Goal: Book appointment/travel/reservation

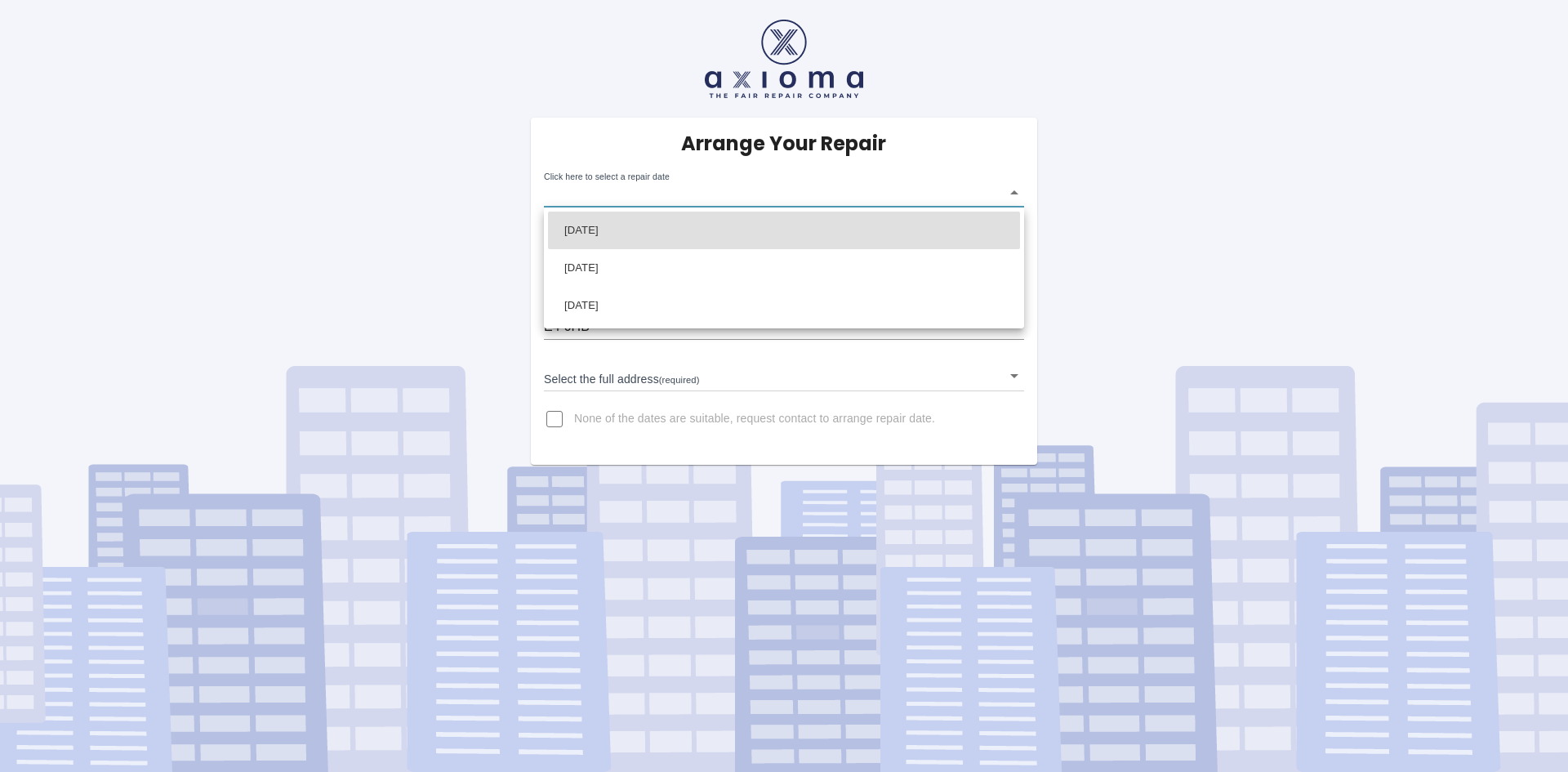
click at [671, 199] on body "Arrange Your Repair Click here to select a repair date ​ Phone Number   * 07522…" at bounding box center [784, 386] width 1568 height 772
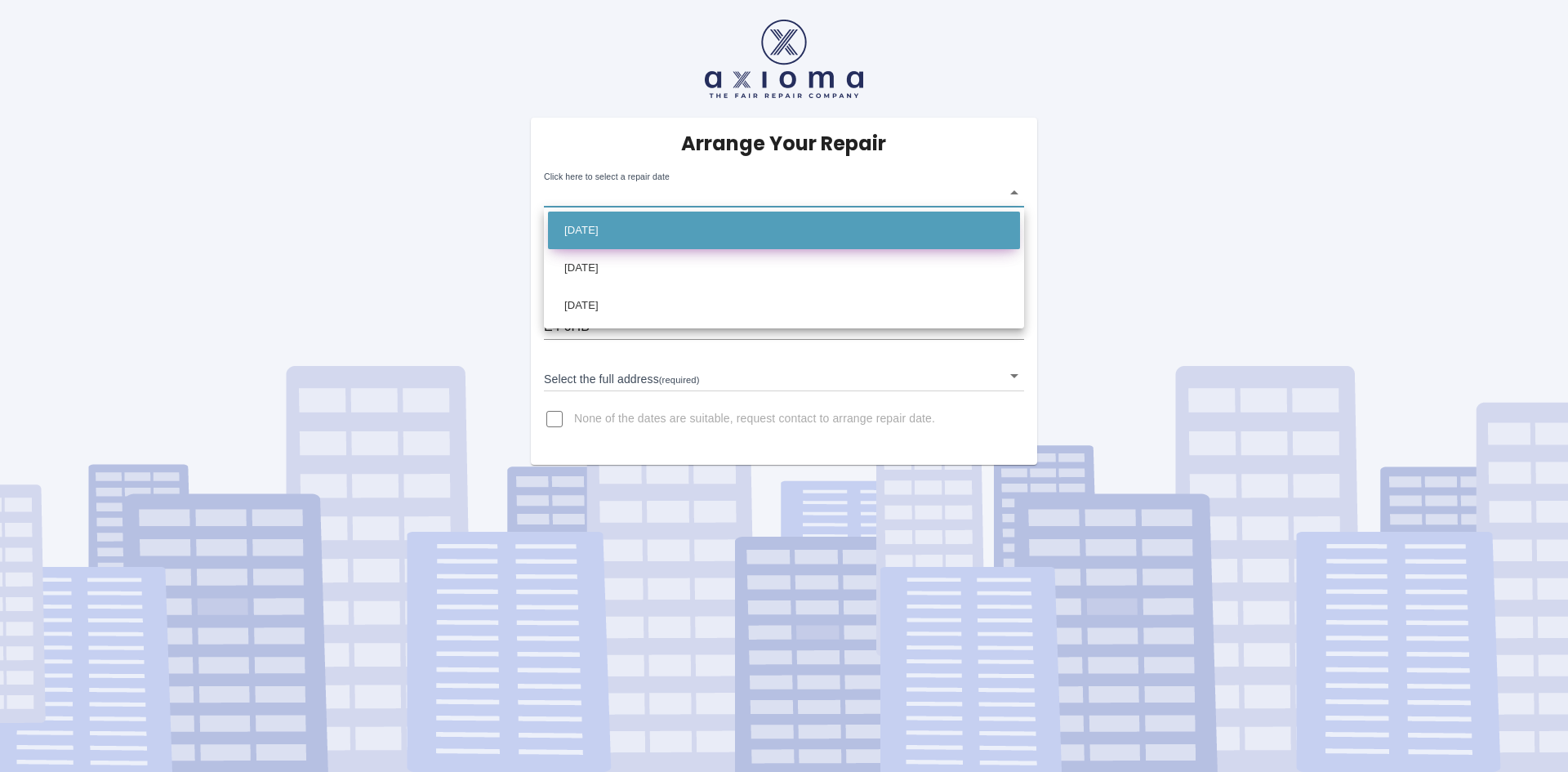
click at [618, 229] on li "[DATE]" at bounding box center [784, 230] width 472 height 38
type input "[DATE]T00:00:00.000Z"
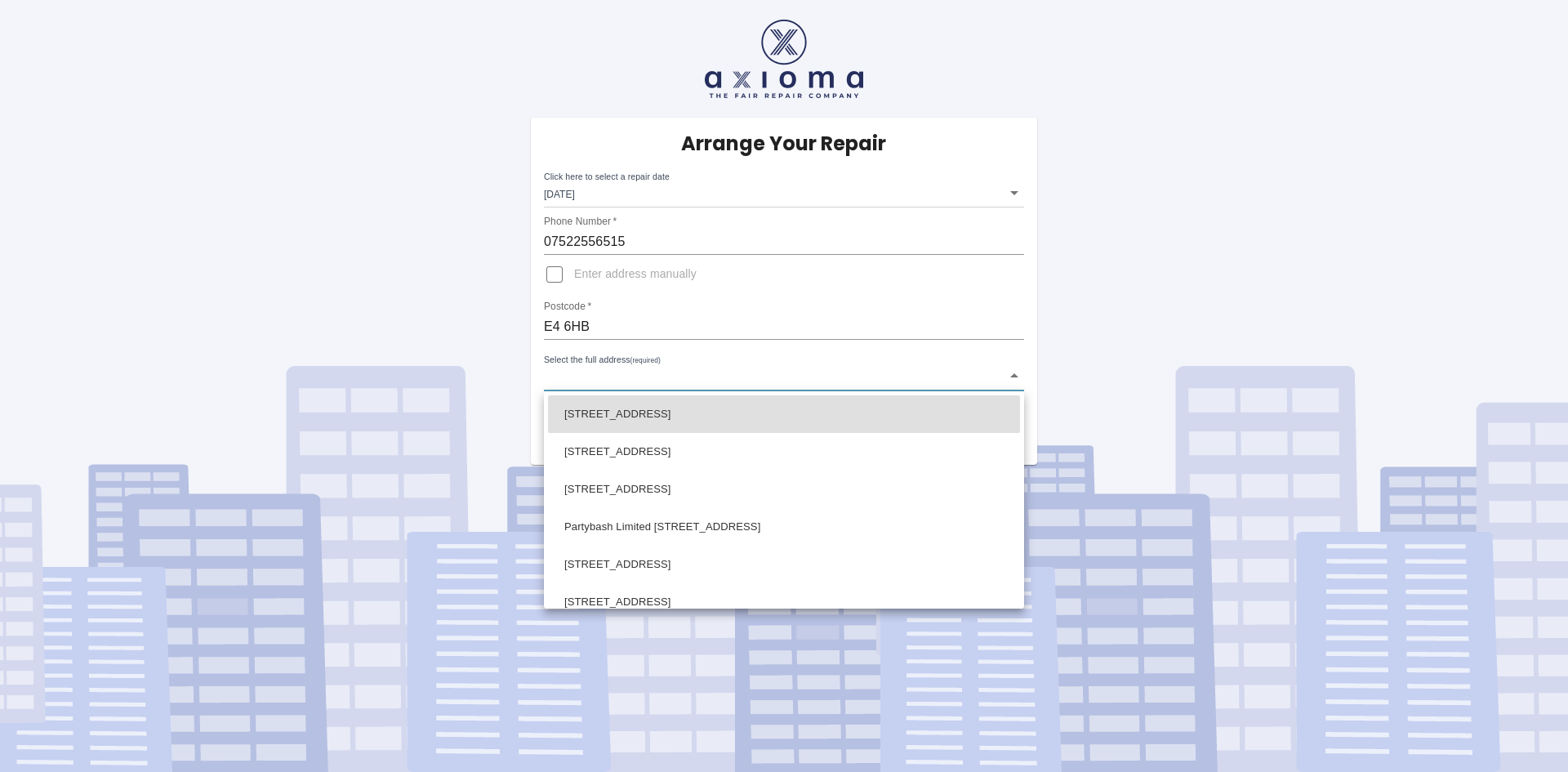
click at [611, 380] on body "Arrange Your Repair Click here to select a repair date [DATE] [DATE]T00:00:00.0…" at bounding box center [784, 386] width 1568 height 772
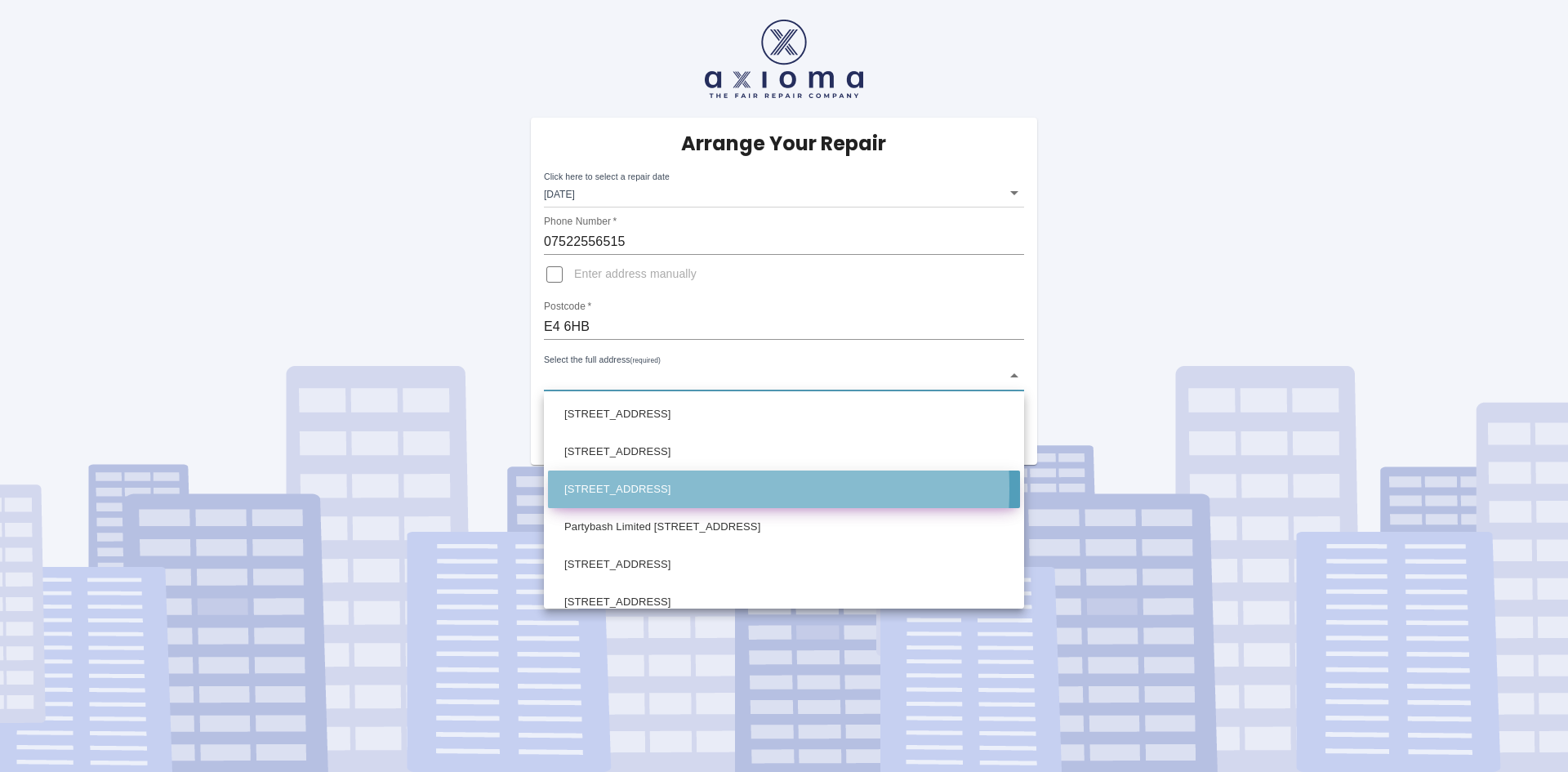
click at [634, 488] on li "[STREET_ADDRESS]" at bounding box center [784, 489] width 472 height 38
type input "[STREET_ADDRESS]"
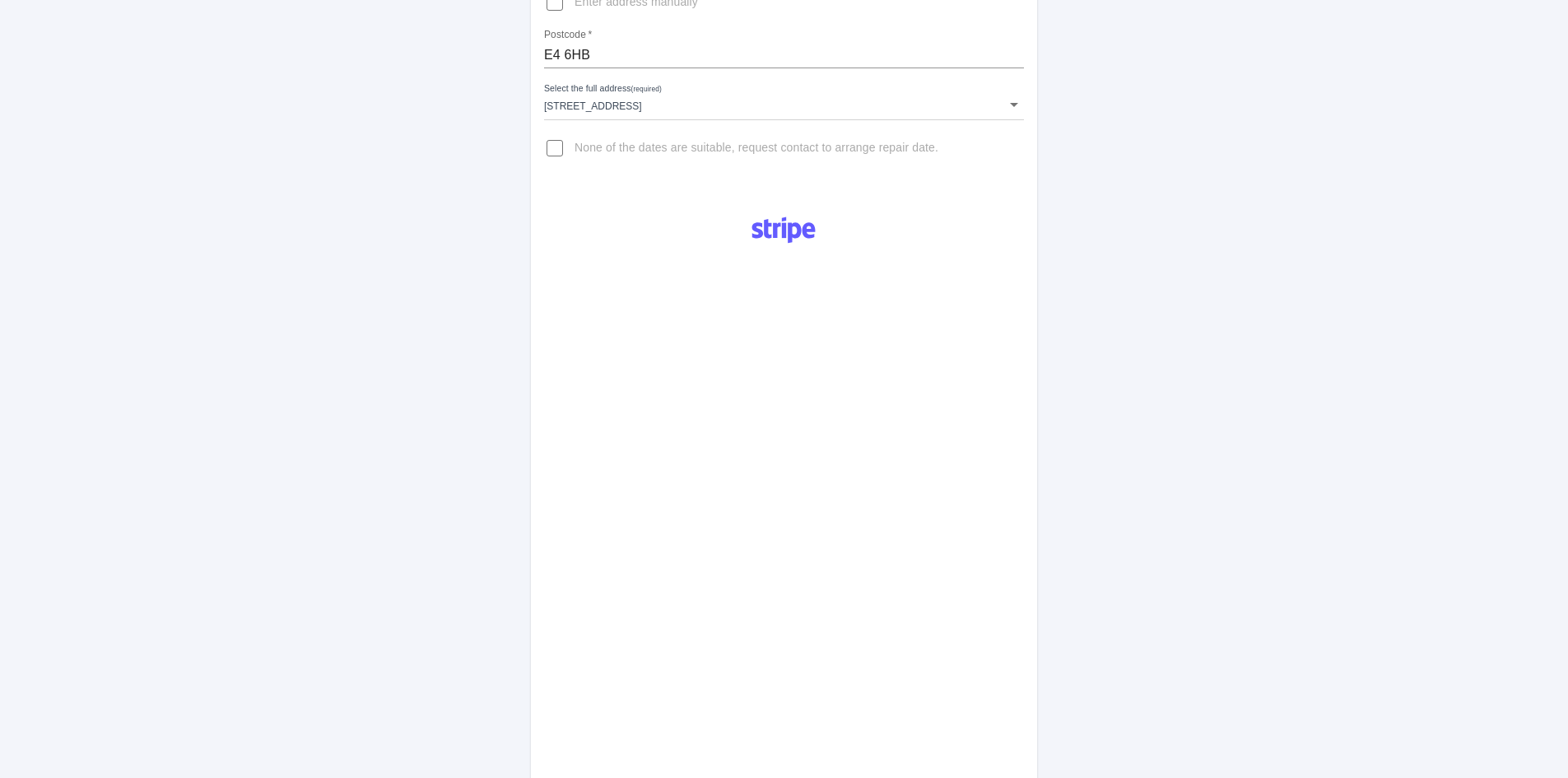
scroll to position [690, 0]
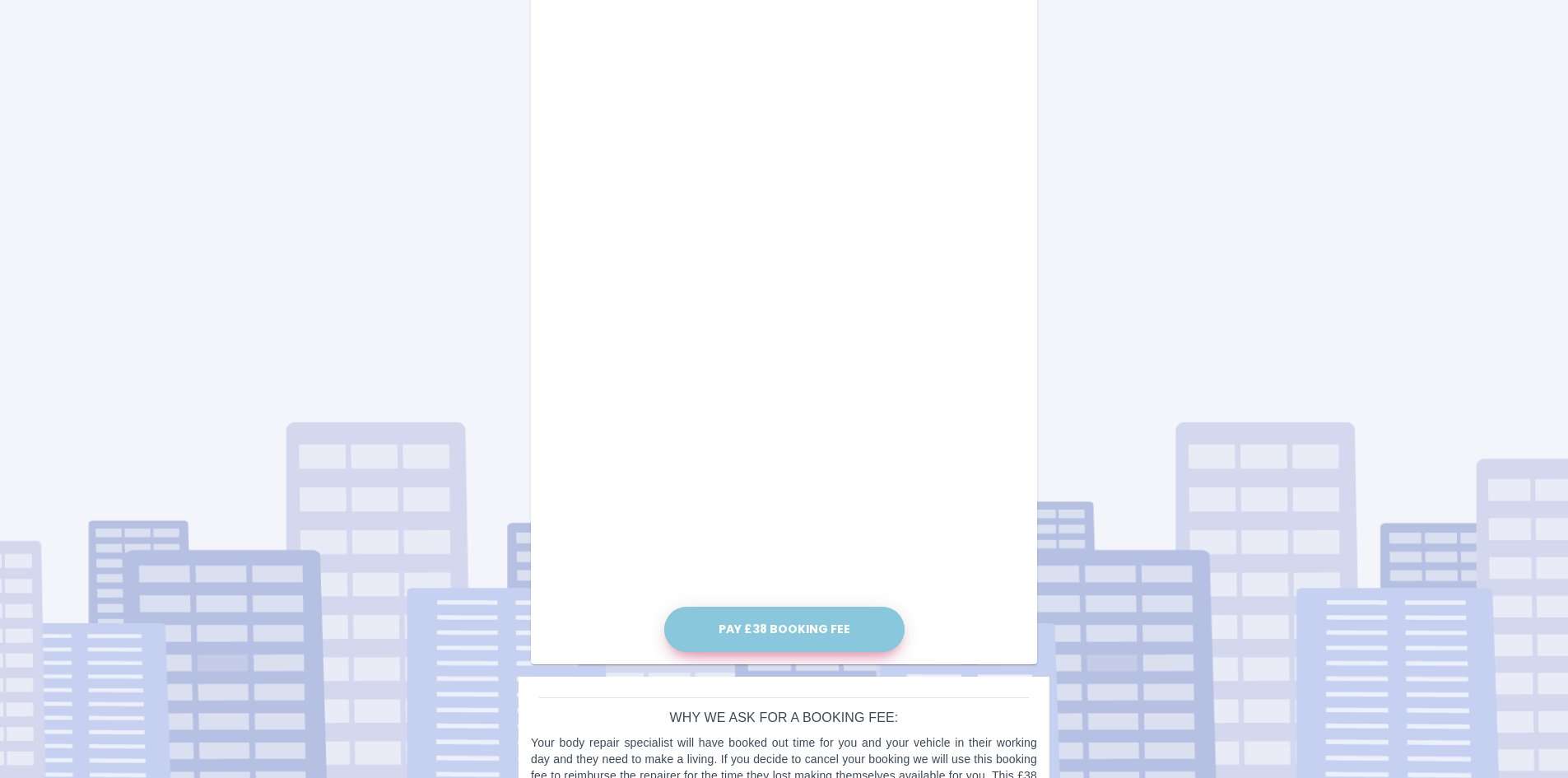
click at [760, 628] on button "Pay £38 Booking Fee" at bounding box center [784, 629] width 240 height 45
